Goal: Task Accomplishment & Management: Use online tool/utility

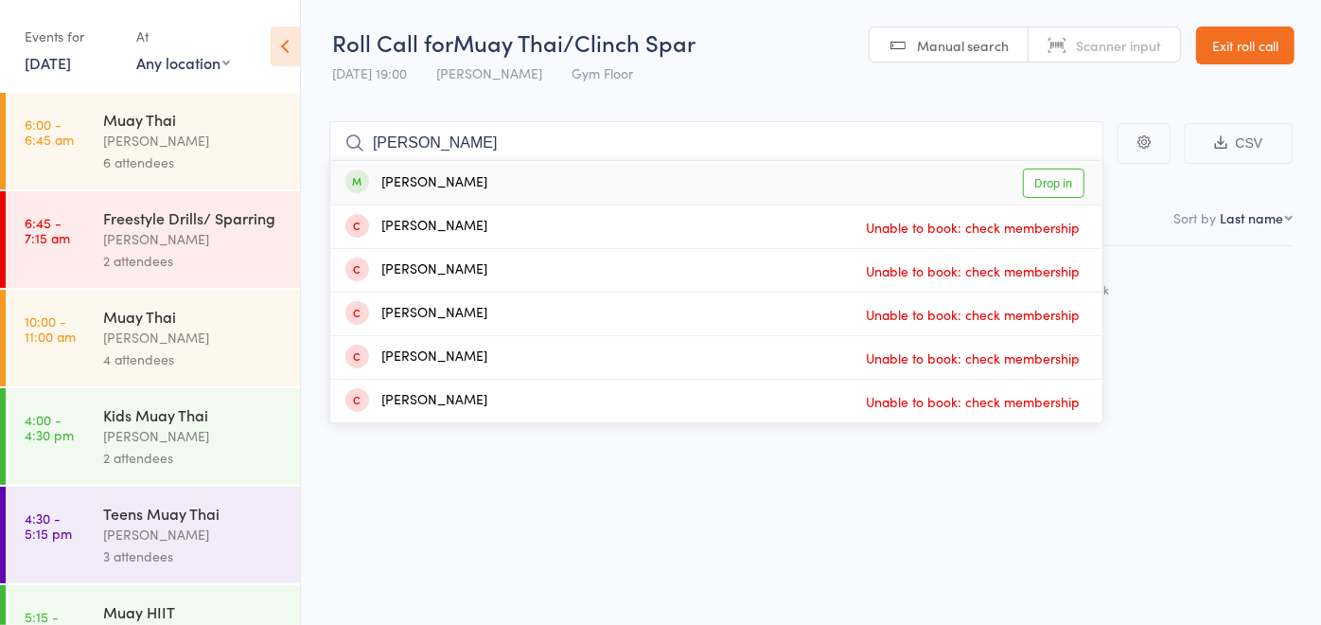
type input "[PERSON_NAME]"
click at [508, 185] on div "[PERSON_NAME] Drop in" at bounding box center [716, 183] width 772 height 44
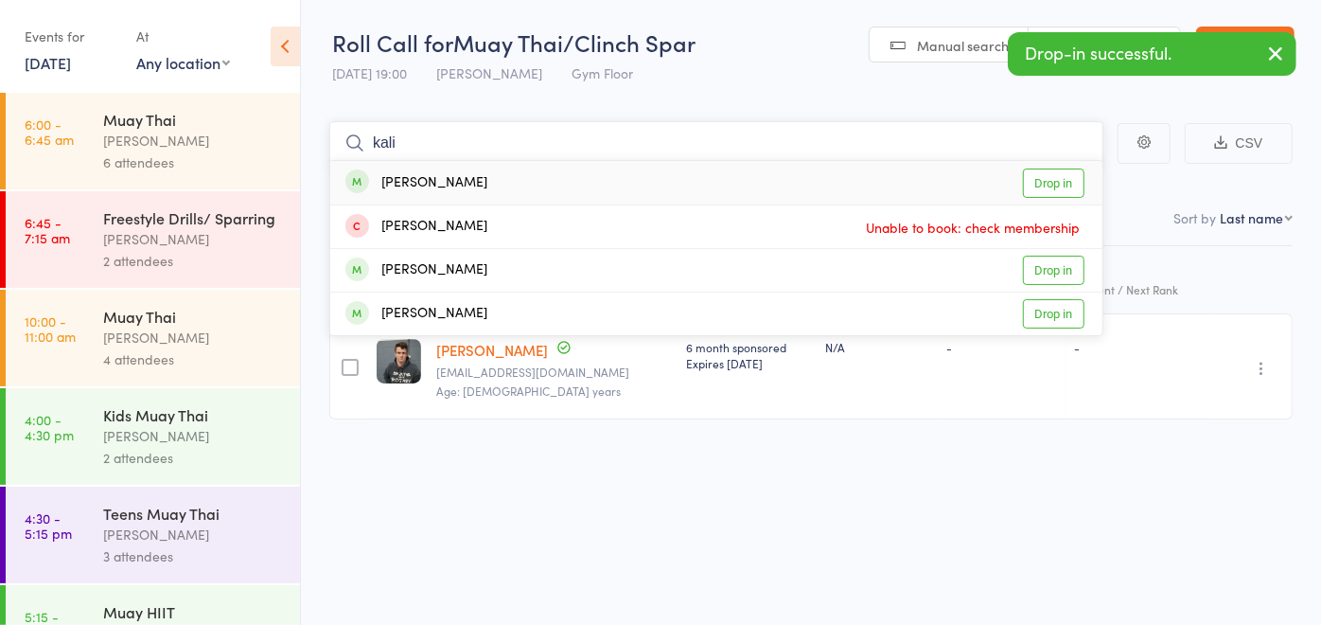
type input "kali"
click at [508, 185] on div "[PERSON_NAME] Drop in" at bounding box center [716, 183] width 772 height 44
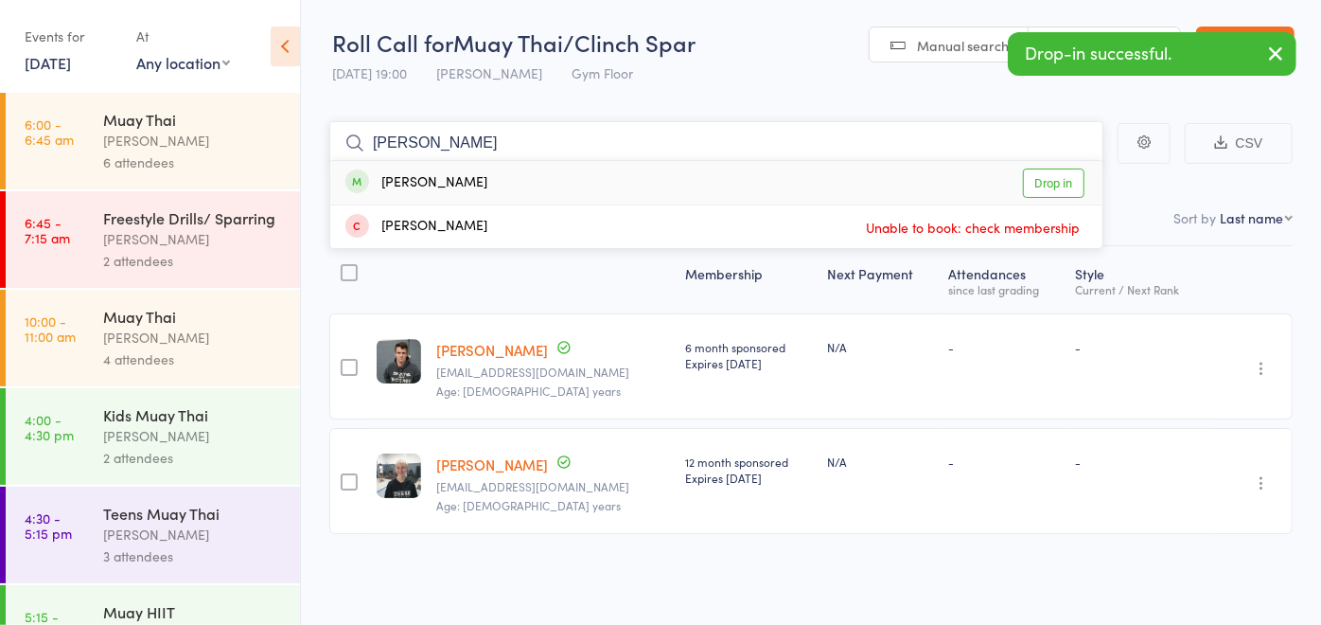
type input "[PERSON_NAME]"
click at [508, 185] on div "[PERSON_NAME] Drop in" at bounding box center [716, 183] width 772 height 44
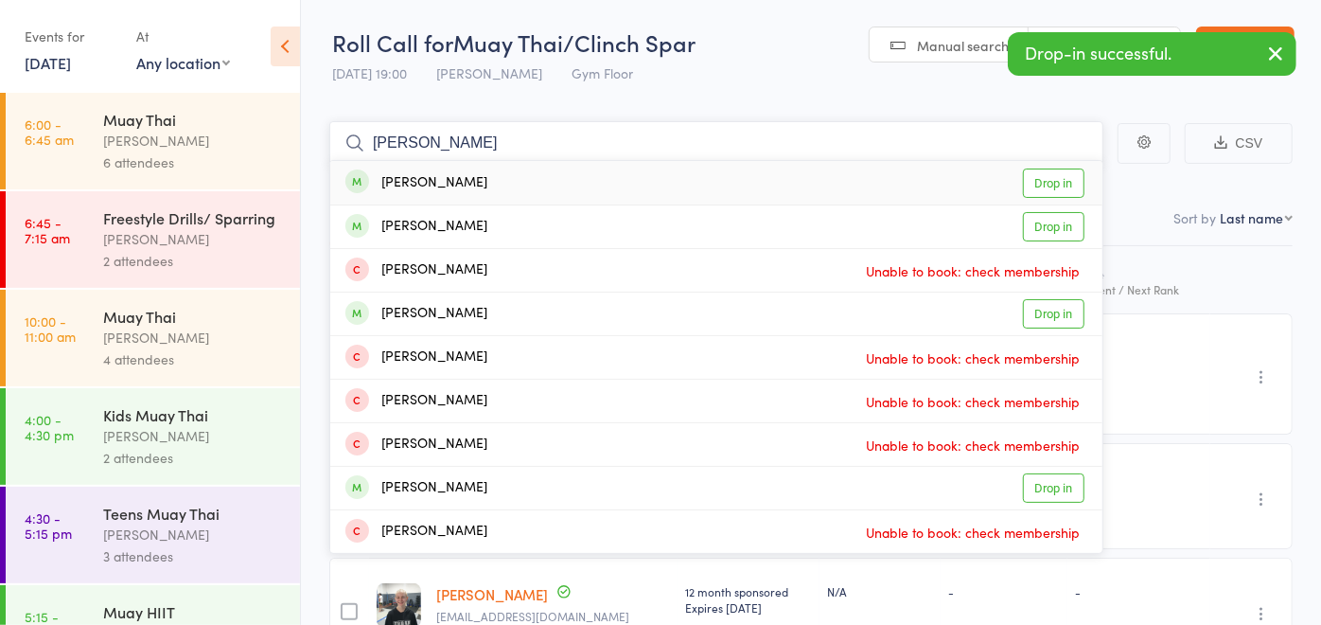
type input "[PERSON_NAME]"
click at [508, 185] on div "[PERSON_NAME] Drop in" at bounding box center [716, 183] width 772 height 44
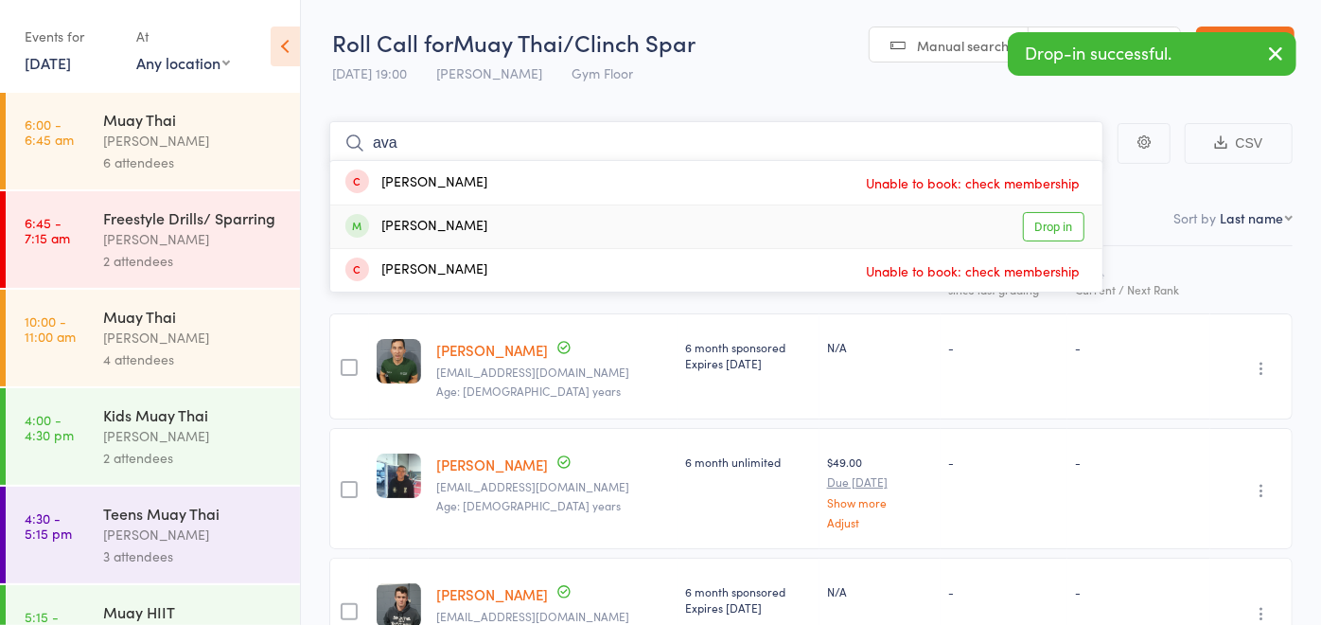
type input "ava"
click at [503, 218] on div "[PERSON_NAME] Drop in" at bounding box center [716, 226] width 772 height 43
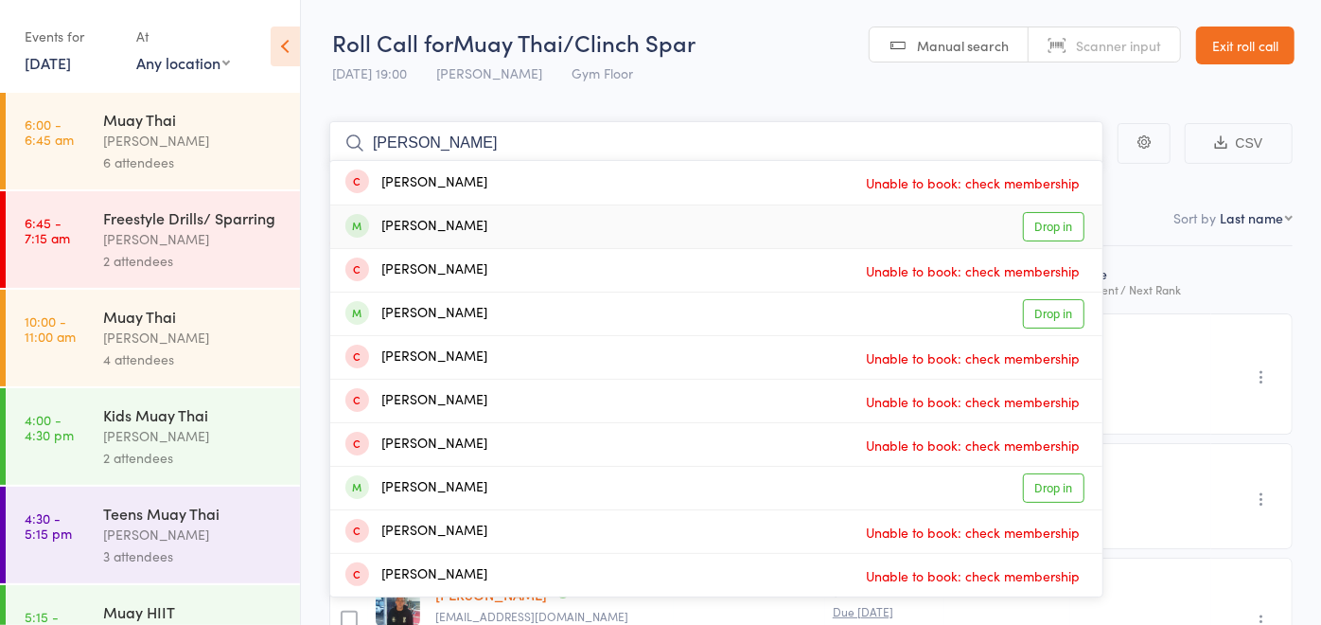
type input "[PERSON_NAME]"
click at [553, 214] on div "[PERSON_NAME] Drop in" at bounding box center [716, 226] width 772 height 43
